Goal: Navigation & Orientation: Find specific page/section

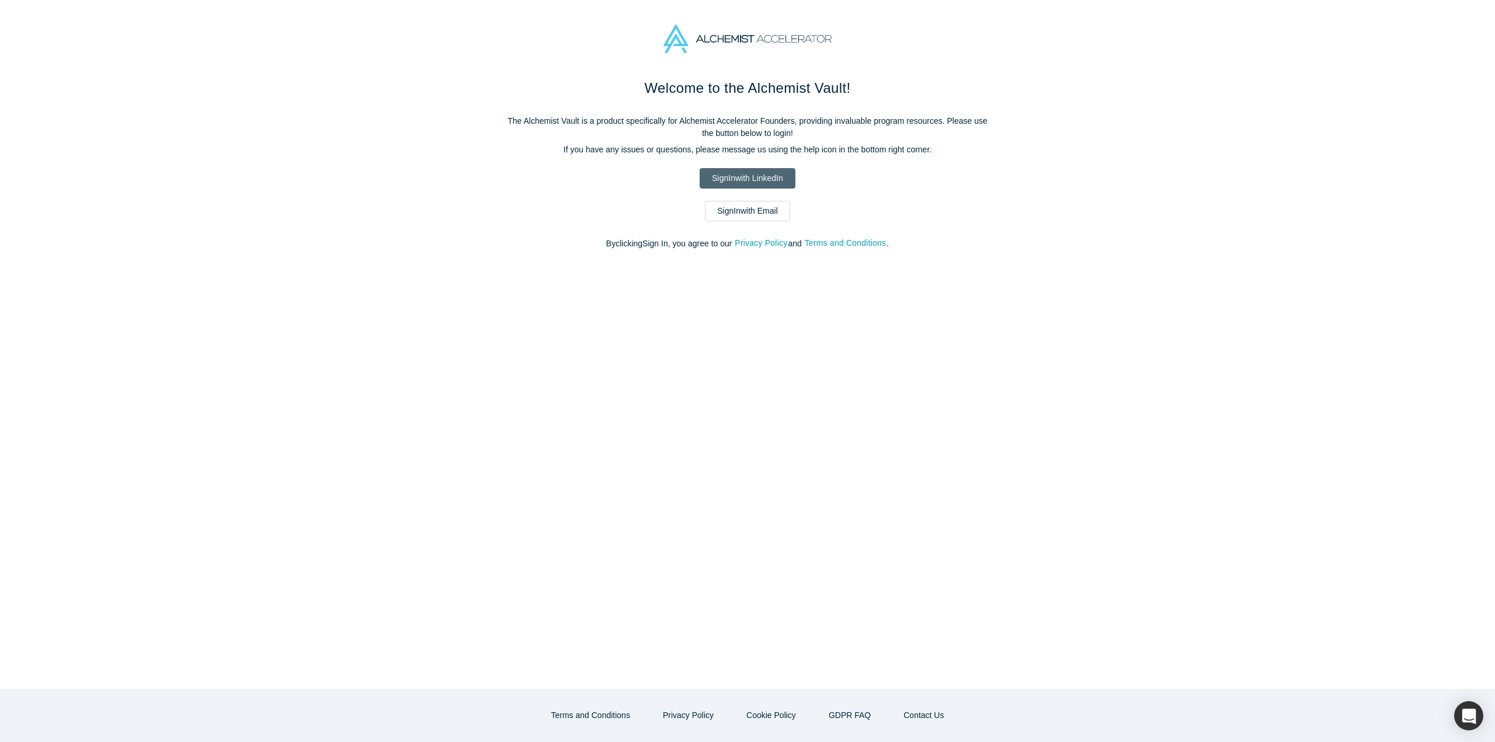
click at [775, 175] on link "Sign In with LinkedIn" at bounding box center [747, 178] width 95 height 20
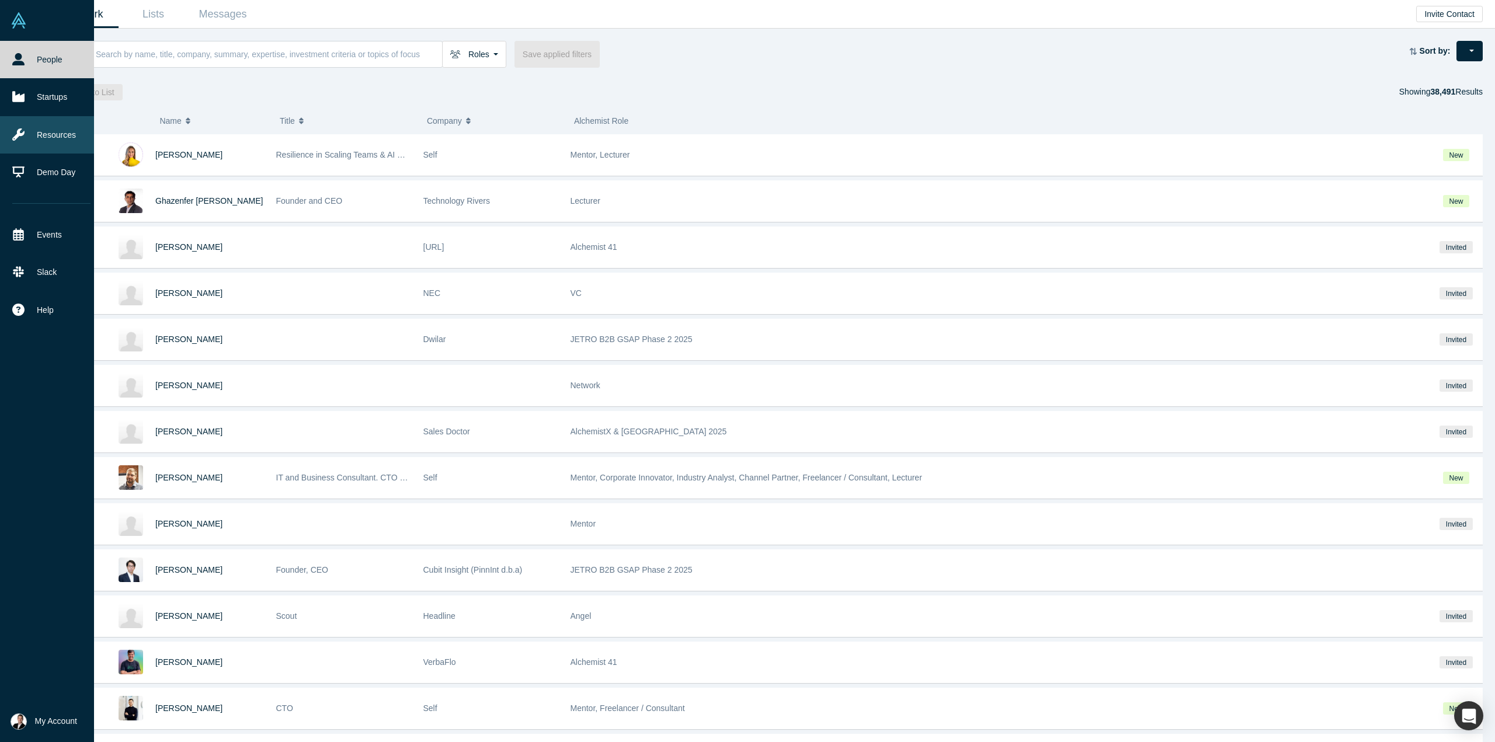
click at [55, 138] on link "Resources" at bounding box center [51, 134] width 103 height 37
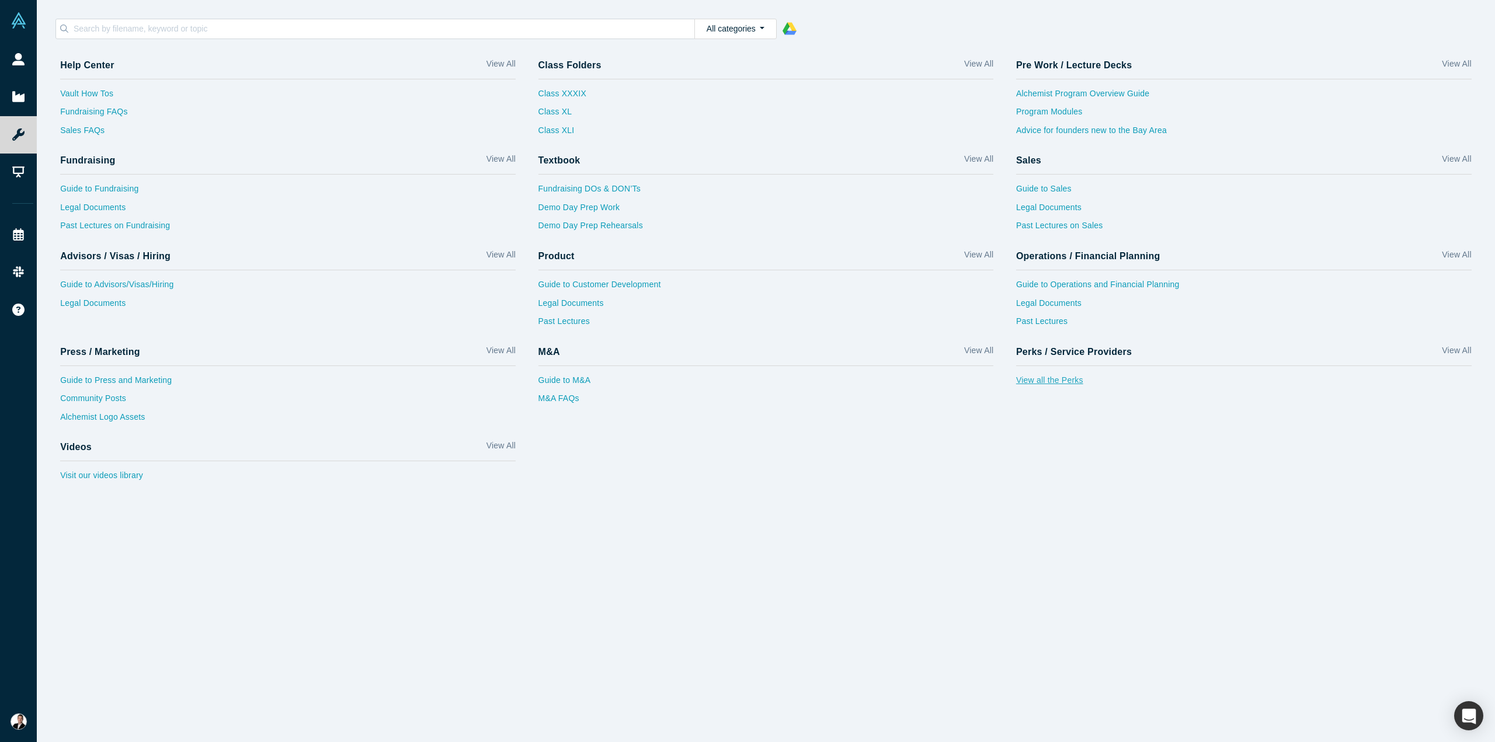
click at [1059, 384] on link "View all the Perks" at bounding box center [1244, 383] width 456 height 19
